Goal: Obtain resource: Obtain resource

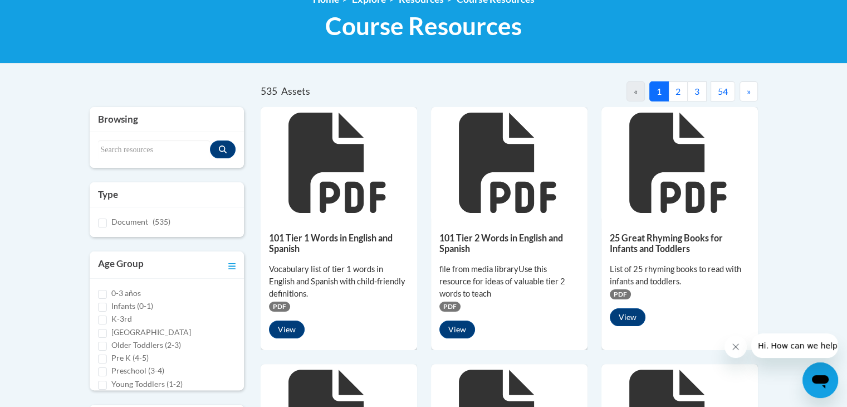
scroll to position [167, 0]
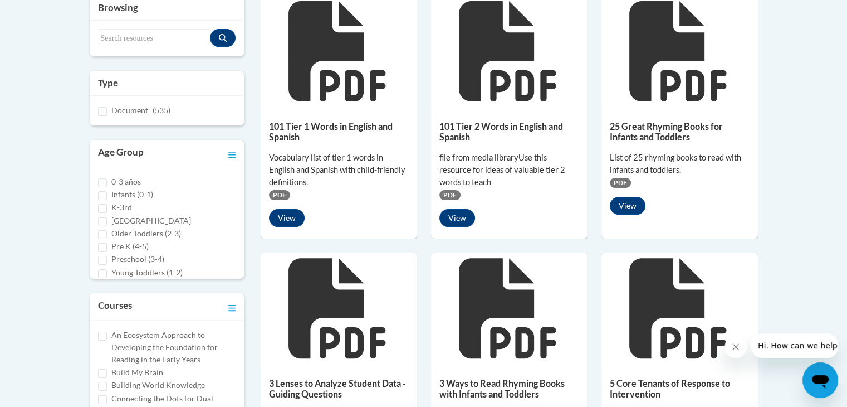
scroll to position [279, 0]
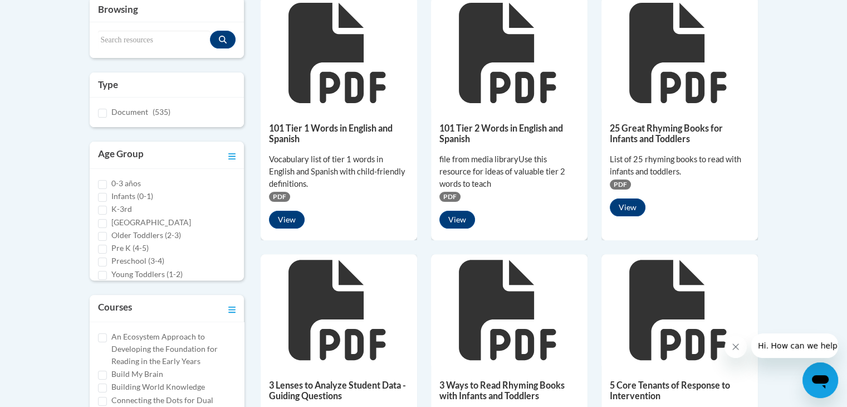
click at [334, 116] on div "101 Tier 1 Words in English and Spanish Vocabulary list of tier 1 words in Engl…" at bounding box center [339, 173] width 157 height 128
click at [292, 222] on button "View" at bounding box center [287, 220] width 36 height 18
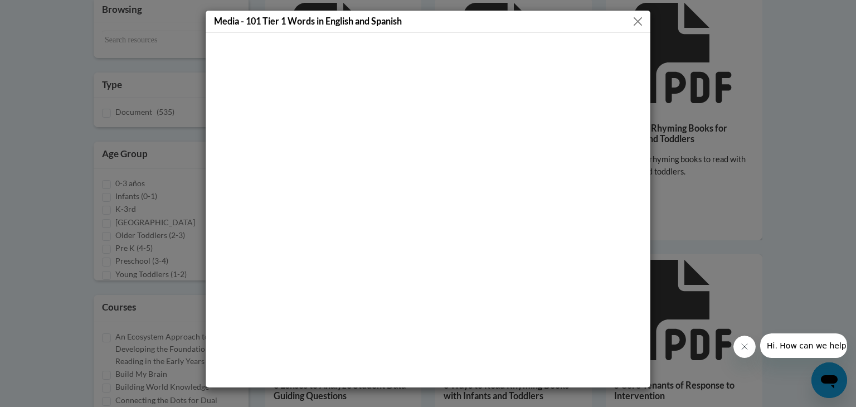
click at [637, 21] on button "Close" at bounding box center [638, 21] width 14 height 14
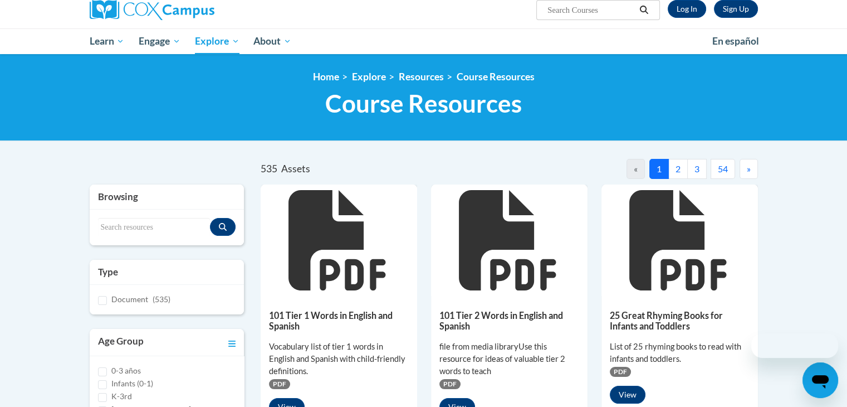
scroll to position [223, 0]
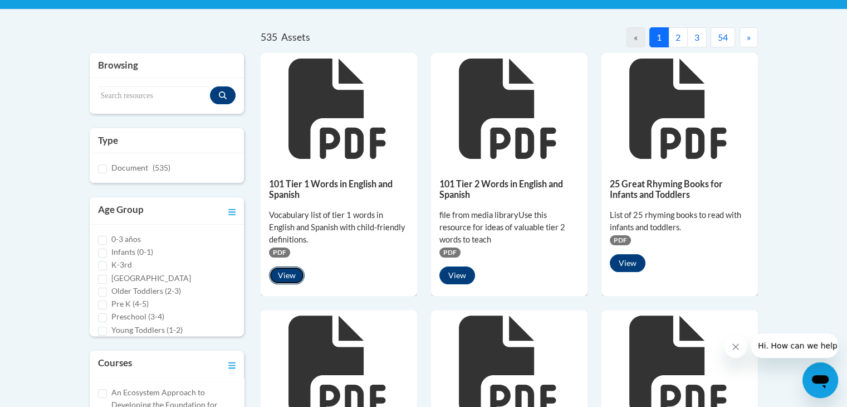
click at [289, 274] on button "View" at bounding box center [287, 275] width 36 height 18
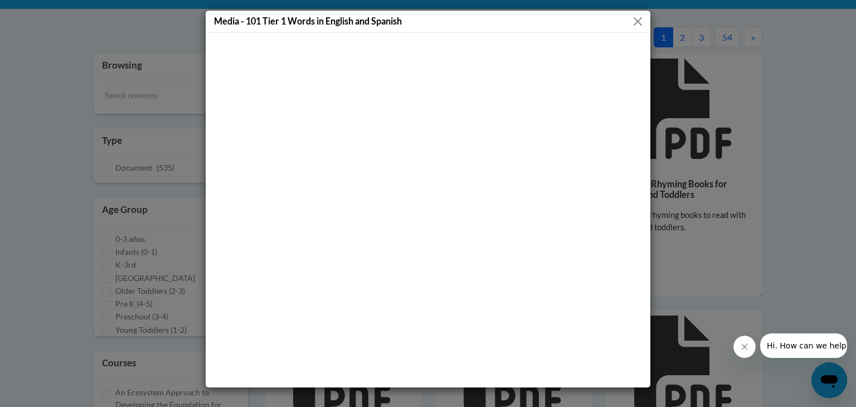
click at [643, 19] on button "Close" at bounding box center [638, 21] width 14 height 14
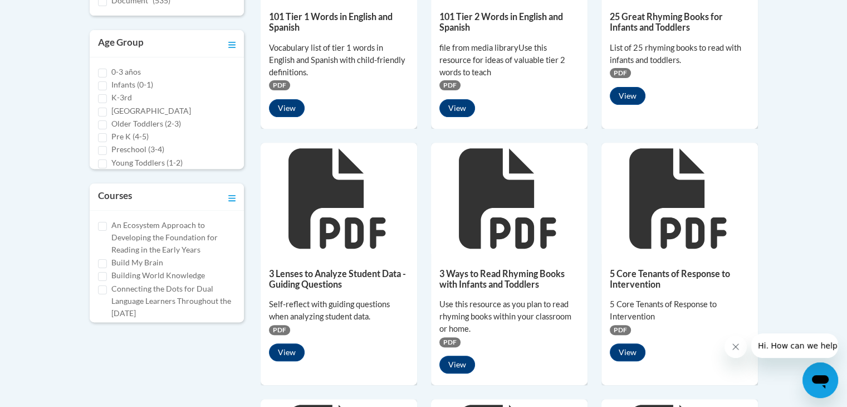
scroll to position [390, 0]
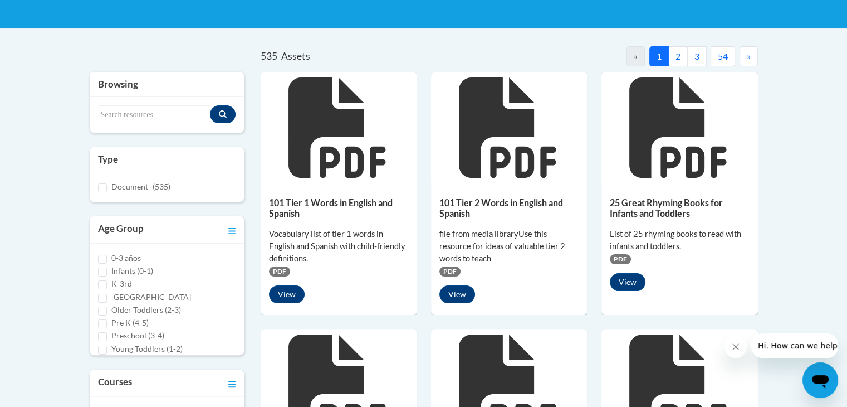
scroll to position [334, 0]
